Goal: Task Accomplishment & Management: Manage account settings

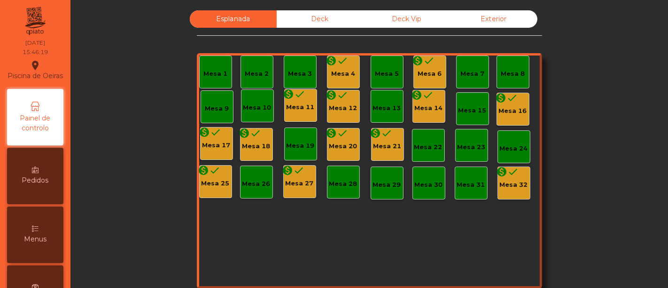
click at [40, 242] on span "Menus" at bounding box center [35, 239] width 23 height 10
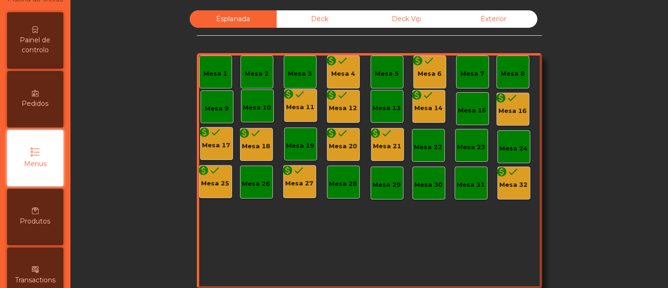
click at [40, 242] on div "Painel de controlo Pedidos Menus Produtos Transactions request_page Faturação e…" at bounding box center [35, 217] width 61 height 414
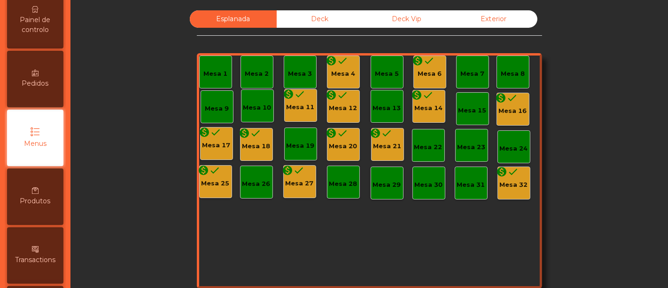
scroll to position [98, 0]
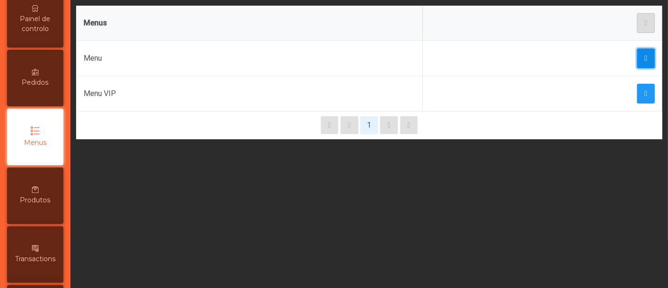
click at [645, 57] on span "button" at bounding box center [646, 59] width 3 height 8
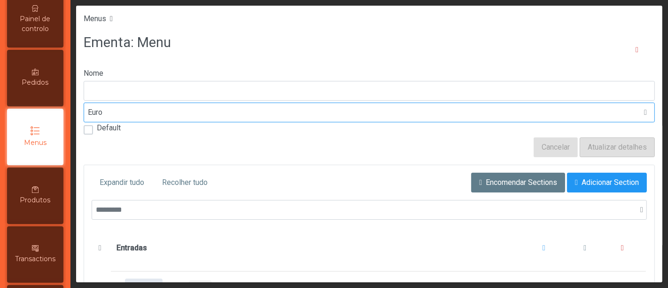
type input "****"
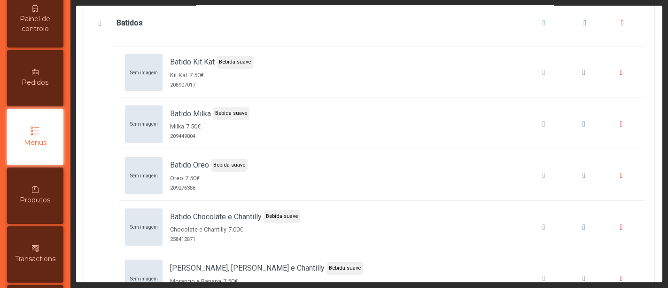
scroll to position [3194, 0]
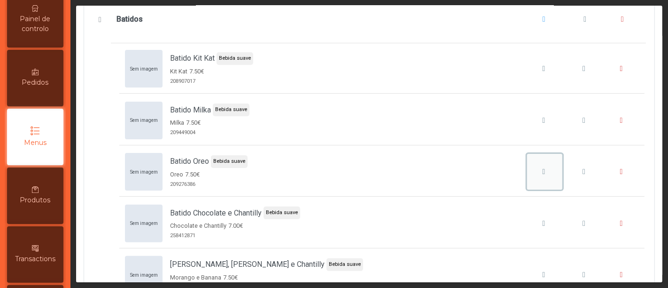
click at [543, 168] on icon "Batido Oreo" at bounding box center [544, 172] width 3 height 8
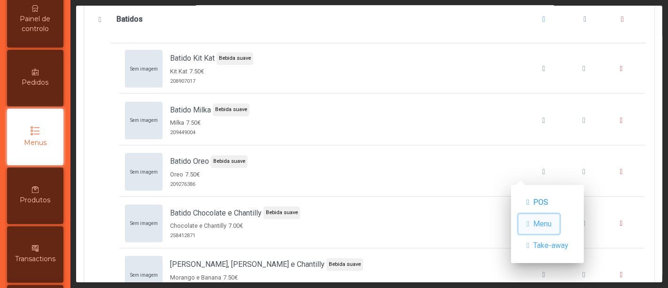
click at [560, 221] on button "Menu" at bounding box center [539, 224] width 41 height 20
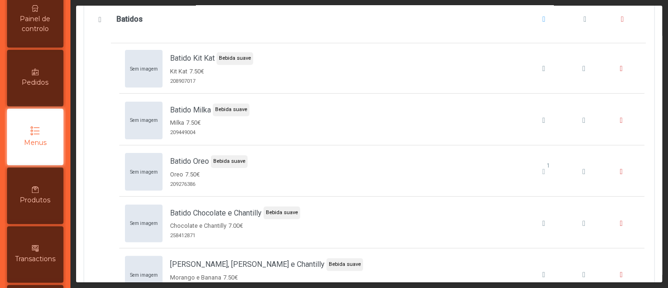
click at [46, 148] on span "Menus" at bounding box center [35, 143] width 23 height 10
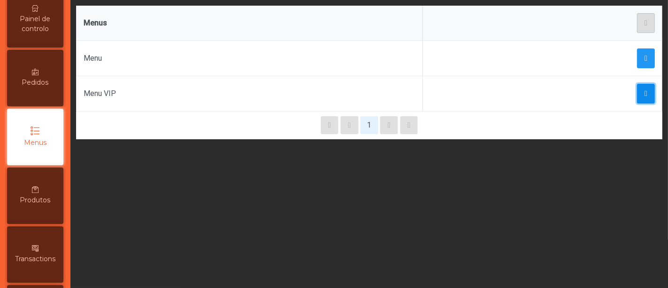
click at [645, 90] on span "button" at bounding box center [646, 94] width 3 height 8
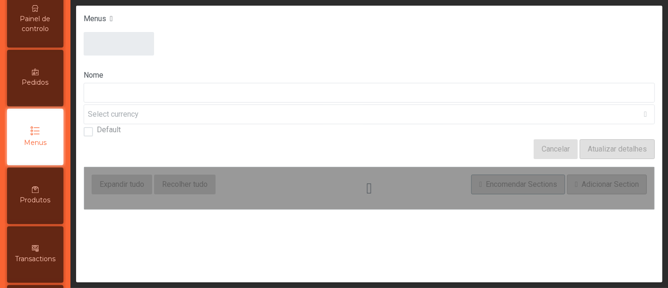
click at [641, 89] on div "Nome Select currency Default Cancelar Atualizar detalhes Expandir tudo Recolher…" at bounding box center [369, 128] width 586 height 193
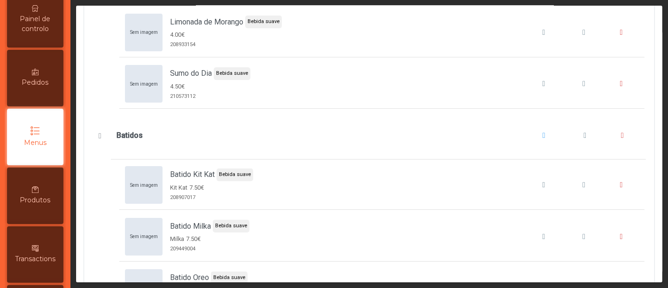
scroll to position [3099, 0]
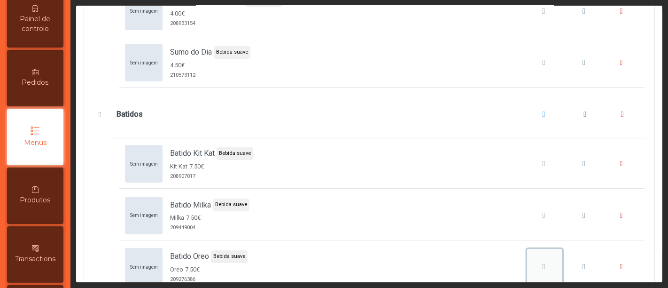
click at [532, 261] on div "Batido Oreo" at bounding box center [544, 266] width 29 height 11
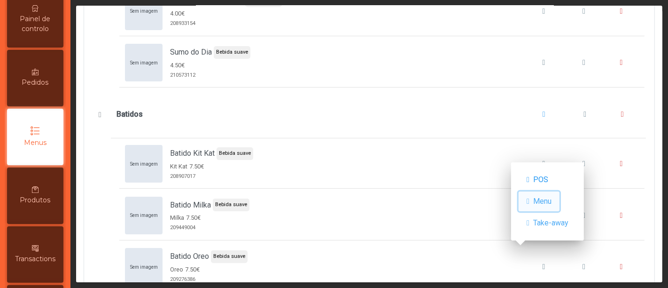
click at [552, 199] on span "Menu" at bounding box center [542, 200] width 18 height 11
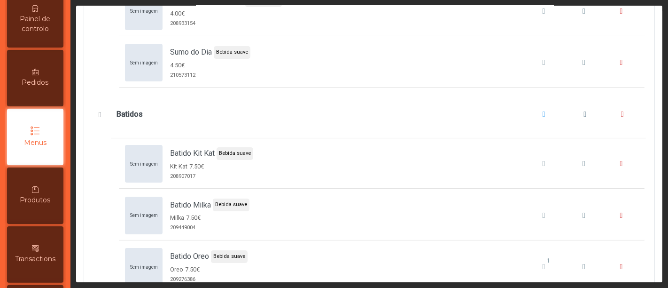
click at [33, 26] on span "Painel de controlo" at bounding box center [35, 24] width 52 height 20
